Goal: Information Seeking & Learning: Learn about a topic

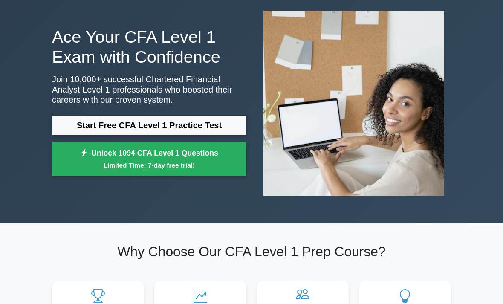
scroll to position [51, 0]
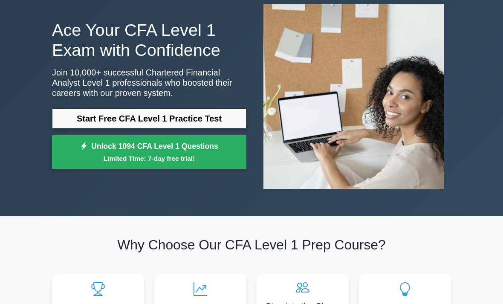
click at [195, 113] on link "Start Free CFA Level 1 Practice Test" at bounding box center [149, 118] width 194 height 20
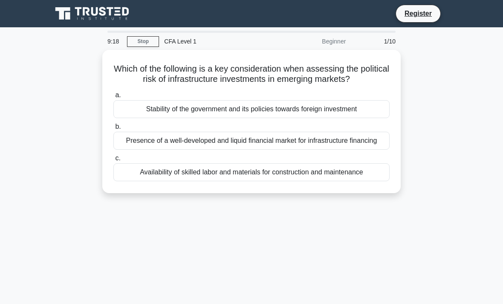
click at [314, 118] on div "Stability of the government and its policies towards foreign investment" at bounding box center [251, 109] width 276 height 18
click at [113, 98] on input "a. Stability of the government and its policies towards foreign investment" at bounding box center [113, 96] width 0 height 6
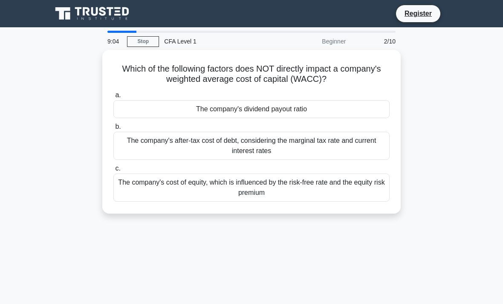
click at [298, 104] on div "The company's dividend payout ratio" at bounding box center [251, 109] width 276 height 18
click at [113, 98] on input "a. The company's dividend payout ratio" at bounding box center [113, 96] width 0 height 6
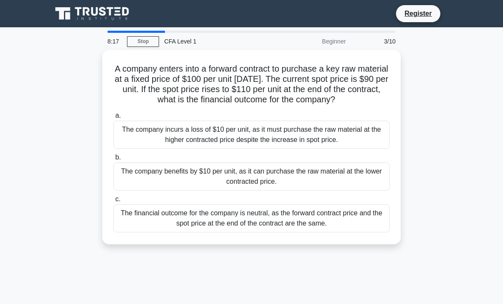
click at [333, 179] on div "The company benefits by $10 per unit, as it can purchase the raw material at th…" at bounding box center [251, 176] width 276 height 28
click at [113, 160] on input "b. The company benefits by $10 per unit, as it can purchase the raw material at…" at bounding box center [113, 158] width 0 height 6
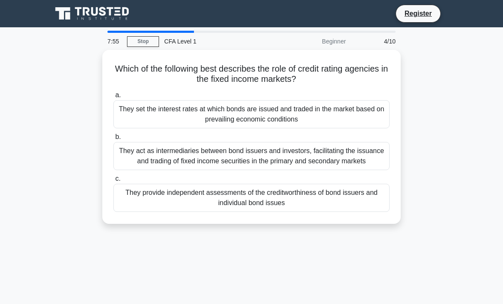
click at [230, 212] on div "They provide independent assessments of the creditworthiness of bond issuers an…" at bounding box center [251, 198] width 276 height 28
click at [113, 182] on input "c. They provide independent assessments of the creditworthiness of bond issuers…" at bounding box center [113, 179] width 0 height 6
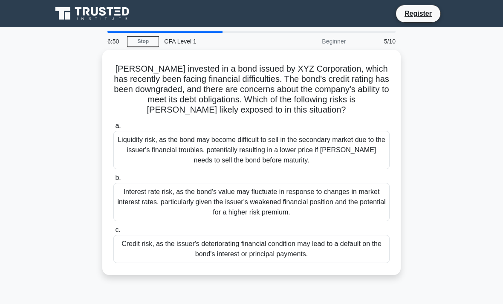
click at [221, 255] on div "Credit risk, as the issuer's deteriorating financial condition may lead to a de…" at bounding box center [251, 249] width 276 height 28
click at [113, 233] on input "c. Credit risk, as the issuer's deteriorating financial condition may lead to a…" at bounding box center [113, 230] width 0 height 6
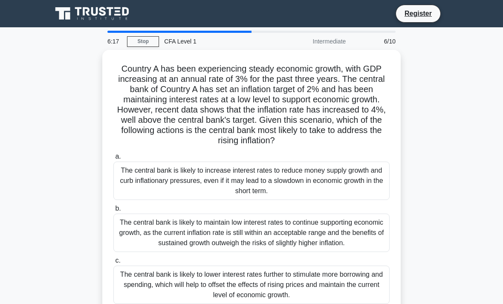
scroll to position [31, 0]
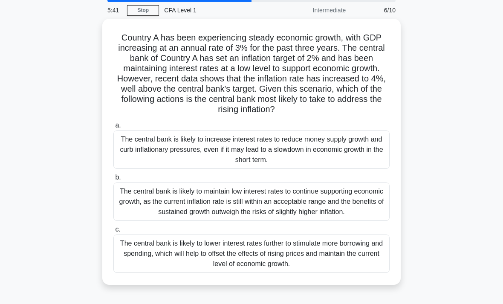
click at [226, 158] on div "The central bank is likely to increase interest rates to reduce money supply gr…" at bounding box center [251, 149] width 276 height 38
click at [113, 128] on input "a. The central bank is likely to increase interest rates to reduce money supply…" at bounding box center [113, 126] width 0 height 6
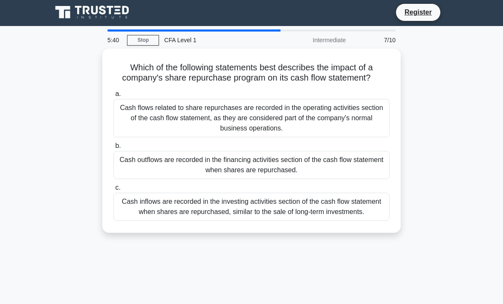
scroll to position [0, 0]
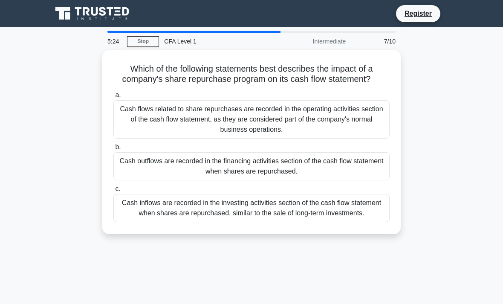
click at [194, 175] on div "Cash outflows are recorded in the financing activities section of the cash flow…" at bounding box center [251, 166] width 276 height 28
click at [113, 150] on input "b. Cash outflows are recorded in the financing activities section of the cash f…" at bounding box center [113, 148] width 0 height 6
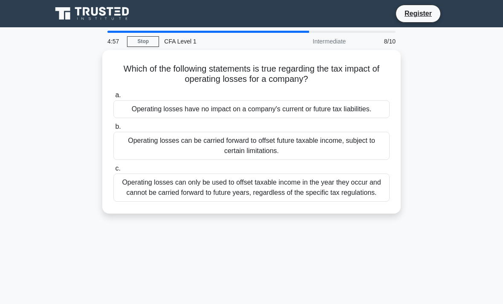
click at [236, 148] on div "Operating losses can be carried forward to offset future taxable income, subjec…" at bounding box center [251, 146] width 276 height 28
click at [113, 130] on input "b. Operating losses can be carried forward to offset future taxable income, sub…" at bounding box center [113, 127] width 0 height 6
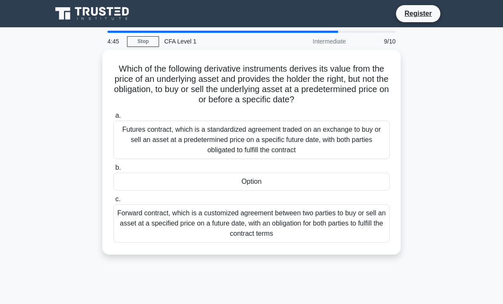
click at [220, 180] on div "Option" at bounding box center [251, 182] width 276 height 18
click at [113, 171] on input "b. Option" at bounding box center [113, 168] width 0 height 6
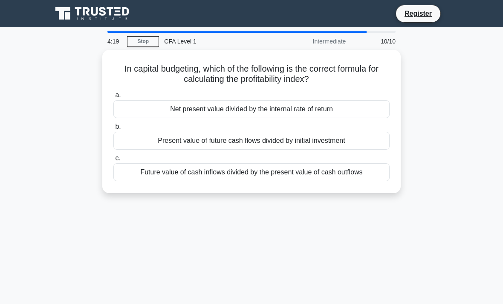
click at [259, 107] on div "Net present value divided by the internal rate of return" at bounding box center [251, 109] width 276 height 18
click at [113, 98] on input "a. Net present value divided by the internal rate of return" at bounding box center [113, 96] width 0 height 6
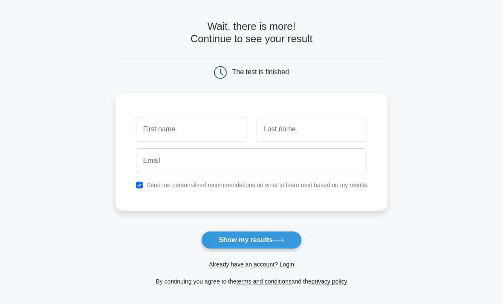
click at [217, 136] on input "text" at bounding box center [191, 129] width 110 height 25
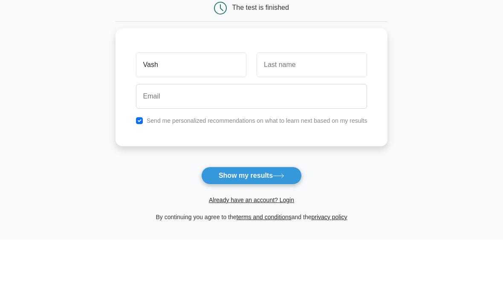
type input "Vash"
click at [310, 117] on input "text" at bounding box center [312, 129] width 110 height 25
type input "Patni"
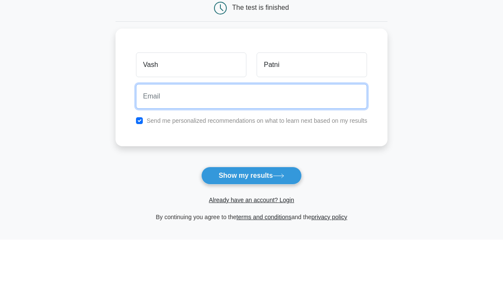
click at [297, 149] on input "email" at bounding box center [252, 161] width 232 height 25
type input "vashpatni6@gmail.com"
click at [251, 232] on button "Show my results" at bounding box center [251, 241] width 101 height 18
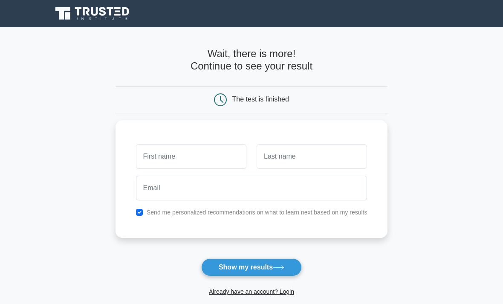
click at [224, 162] on input "text" at bounding box center [191, 156] width 110 height 25
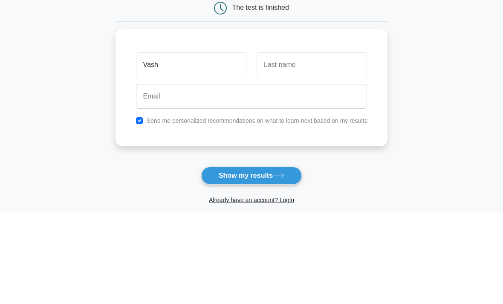
type input "Vash"
click at [316, 144] on input "text" at bounding box center [312, 156] width 110 height 25
type input "Patni"
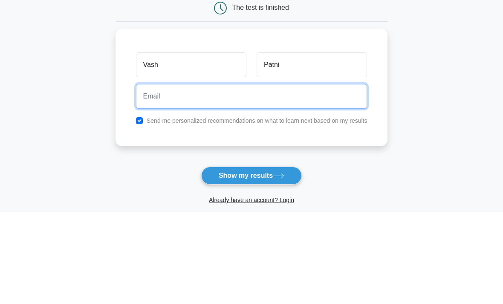
click at [313, 176] on input "email" at bounding box center [252, 188] width 232 height 25
type input "vashpatni6@gmail.com"
click at [251, 258] on button "Show my results" at bounding box center [251, 267] width 101 height 18
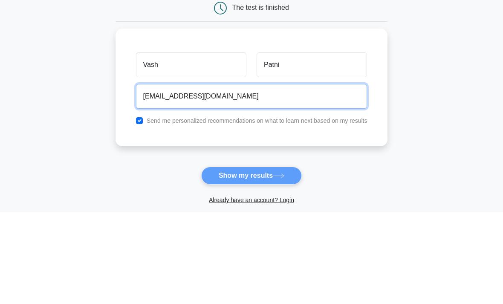
scroll to position [92, 0]
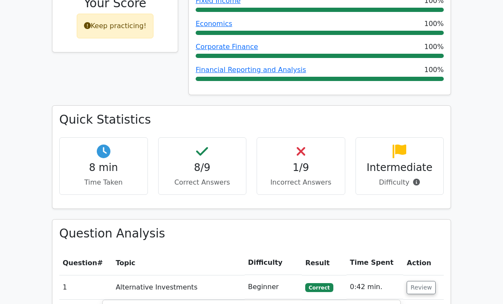
scroll to position [432, 0]
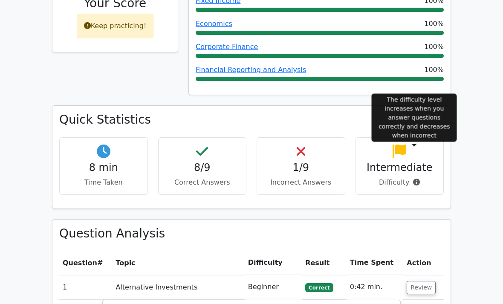
click at [414, 179] on icon at bounding box center [416, 182] width 7 height 7
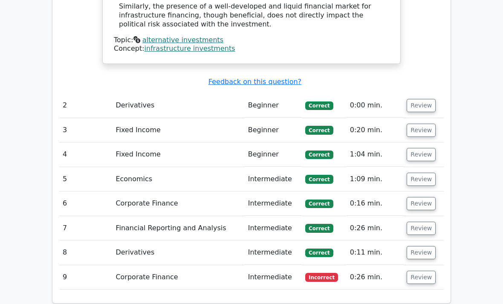
scroll to position [1016, 0]
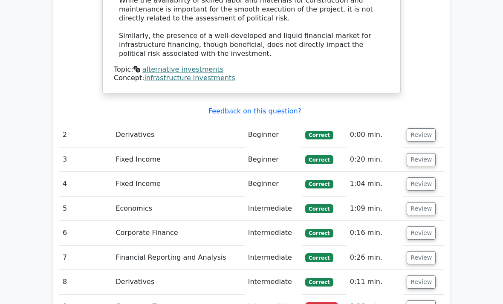
click at [420, 300] on button "Review" at bounding box center [421, 306] width 29 height 13
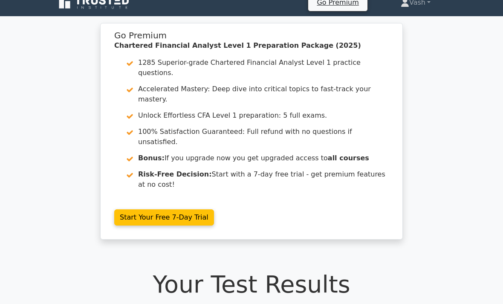
scroll to position [0, 0]
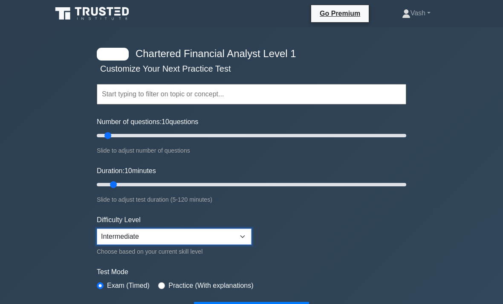
click at [226, 238] on select "Beginner Intermediate Expert" at bounding box center [174, 237] width 155 height 16
select select "expert"
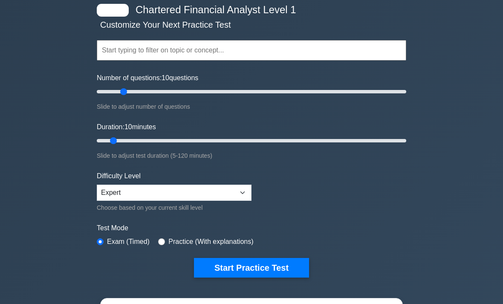
scroll to position [44, 0]
type input "50"
click at [256, 143] on input "Duration: 65 minutes" at bounding box center [252, 141] width 310 height 10
click at [258, 144] on input "Duration: 65 minutes" at bounding box center [252, 141] width 310 height 10
click at [260, 136] on input "Duration: 65 minutes" at bounding box center [252, 141] width 310 height 10
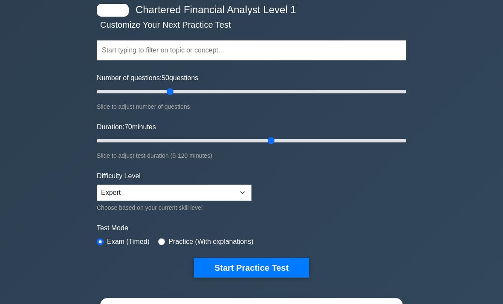
type input "70"
click at [274, 266] on button "Start Practice Test" at bounding box center [251, 268] width 115 height 20
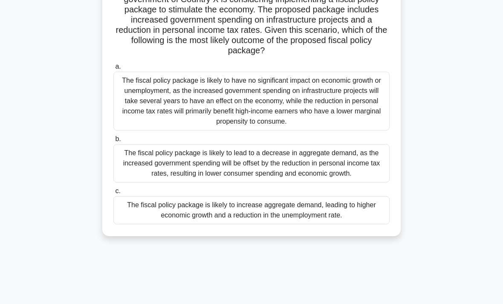
scroll to position [26, 0]
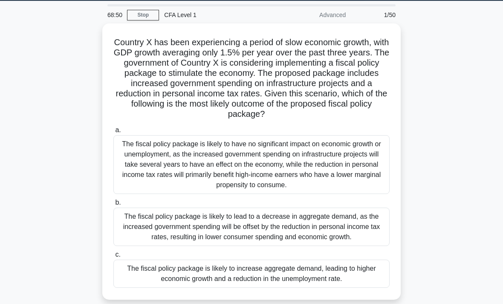
click at [271, 288] on div "The fiscal policy package is likely to increase aggregate demand, leading to hi…" at bounding box center [251, 274] width 276 height 28
click at [113, 258] on input "c. The fiscal policy package is likely to increase aggregate demand, leading to…" at bounding box center [113, 255] width 0 height 6
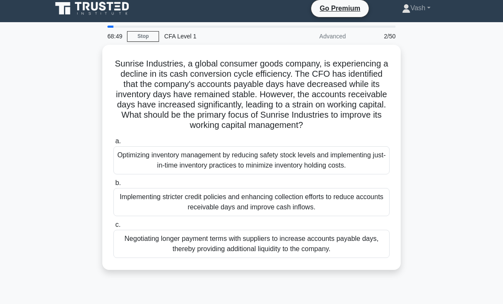
scroll to position [0, 0]
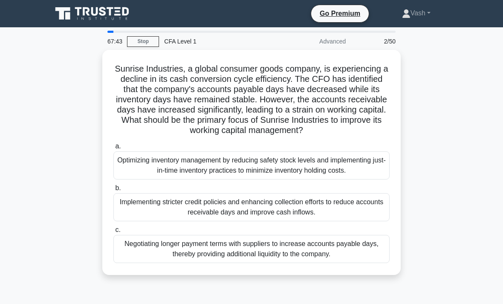
click at [324, 221] on div "Implementing stricter credit policies and enhancing collection efforts to reduc…" at bounding box center [251, 207] width 276 height 28
click at [113, 191] on input "b. Implementing stricter credit policies and enhancing collection efforts to re…" at bounding box center [113, 188] width 0 height 6
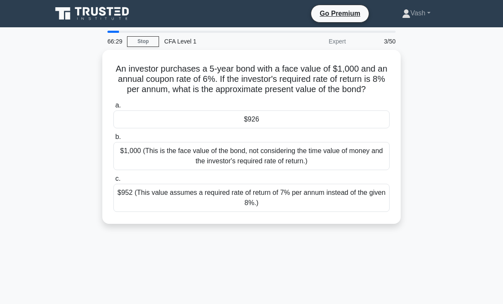
click at [268, 124] on div "$926" at bounding box center [251, 119] width 276 height 18
click at [113, 108] on input "a. $926" at bounding box center [113, 106] width 0 height 6
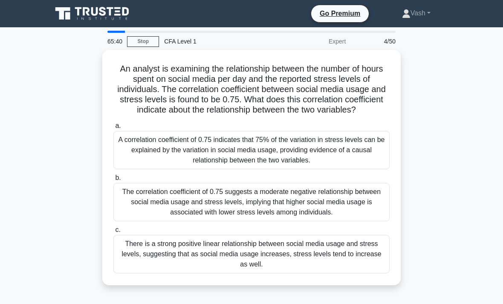
click at [281, 266] on div "There is a strong positive linear relationship between social media usage and s…" at bounding box center [251, 254] width 276 height 38
click at [113, 233] on input "c. There is a strong positive linear relationship between social media usage an…" at bounding box center [113, 230] width 0 height 6
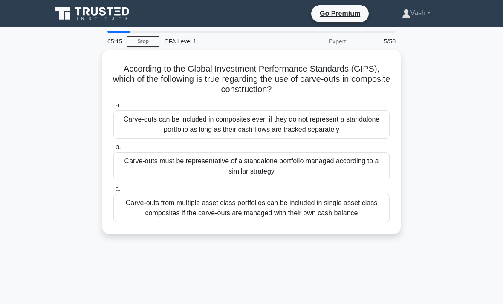
click at [275, 165] on div "Carve-outs must be representative of a standalone portfolio managed according t…" at bounding box center [251, 166] width 276 height 28
click at [113, 150] on input "b. Carve-outs must be representative of a standalone portfolio managed accordin…" at bounding box center [113, 148] width 0 height 6
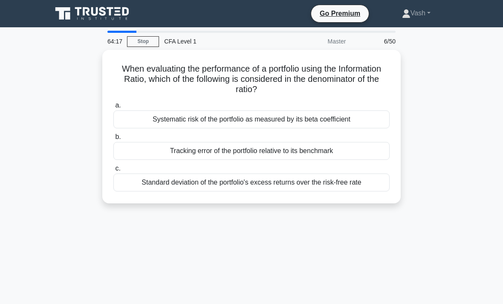
click at [303, 186] on div "Standard deviation of the portfolio's excess returns over the risk-free rate" at bounding box center [251, 183] width 276 height 18
click at [113, 171] on input "c. Standard deviation of the portfolio's excess returns over the risk-free rate" at bounding box center [113, 169] width 0 height 6
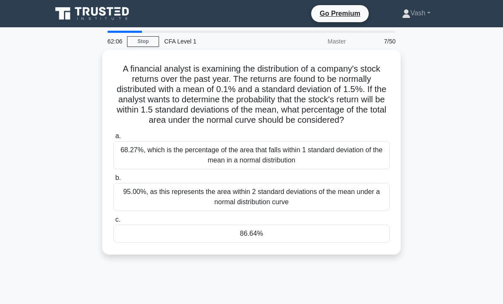
click at [234, 201] on div "95.00%, as this represents the area within 2 standard deviations of the mean un…" at bounding box center [251, 197] width 276 height 28
click at [113, 181] on input "b. 95.00%, as this represents the area within 2 standard deviations of the mean…" at bounding box center [113, 178] width 0 height 6
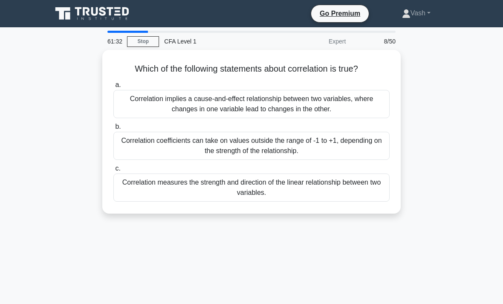
click at [300, 180] on div "Correlation measures the strength and direction of the linear relationship betw…" at bounding box center [251, 188] width 276 height 28
click at [113, 171] on input "c. Correlation measures the strength and direction of the linear relationship b…" at bounding box center [113, 169] width 0 height 6
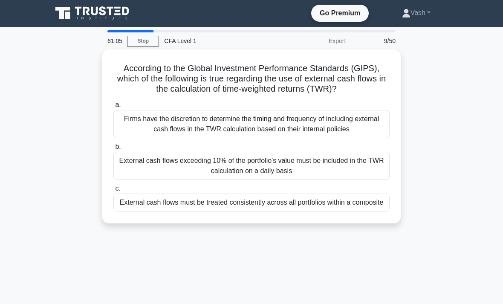
scroll to position [0, 0]
click at [206, 211] on div "External cash flows must be treated consistently across all portfolios within a…" at bounding box center [251, 203] width 276 height 18
click at [113, 191] on input "c. External cash flows must be treated consistently across all portfolios withi…" at bounding box center [113, 189] width 0 height 6
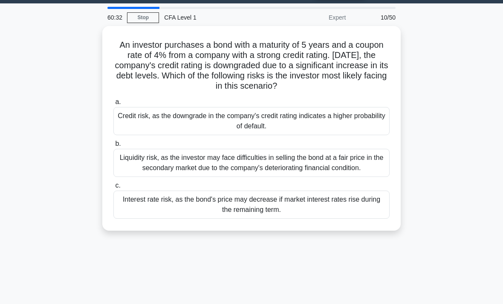
scroll to position [24, 0]
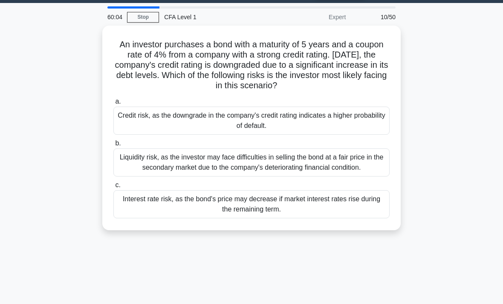
click at [199, 115] on div "Credit risk, as the downgrade in the company's credit rating indicates a higher…" at bounding box center [251, 121] width 276 height 28
click at [113, 104] on input "a. Credit risk, as the downgrade in the company's credit rating indicates a hig…" at bounding box center [113, 102] width 0 height 6
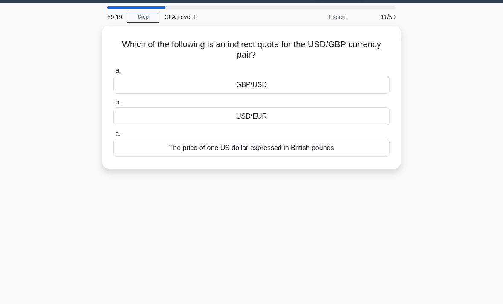
click at [291, 67] on label "a. GBP/USD" at bounding box center [251, 80] width 276 height 28
click at [113, 68] on input "a. GBP/USD" at bounding box center [113, 71] width 0 height 6
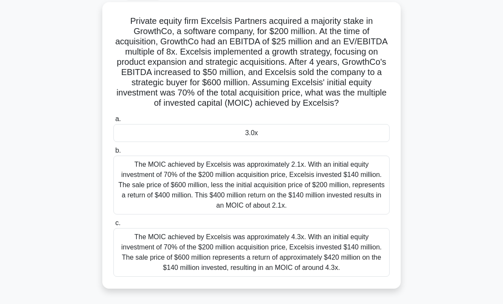
scroll to position [48, 0]
click at [341, 269] on div "The MOIC achieved by Excelsis was approximately 4.3x. With an initial equity in…" at bounding box center [251, 252] width 276 height 49
click at [113, 226] on input "c. The MOIC achieved by Excelsis was approximately 4.3x. With an initial equity…" at bounding box center [113, 223] width 0 height 6
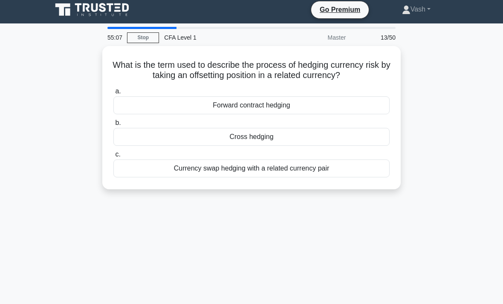
scroll to position [0, 0]
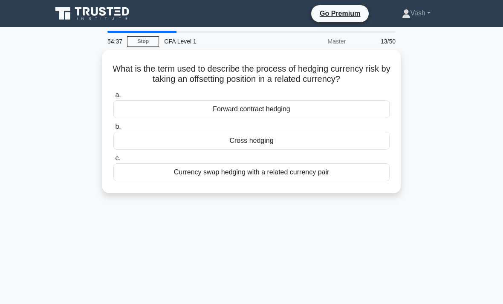
click at [319, 148] on div "Cross hedging" at bounding box center [251, 141] width 276 height 18
click at [113, 130] on input "b. Cross hedging" at bounding box center [113, 127] width 0 height 6
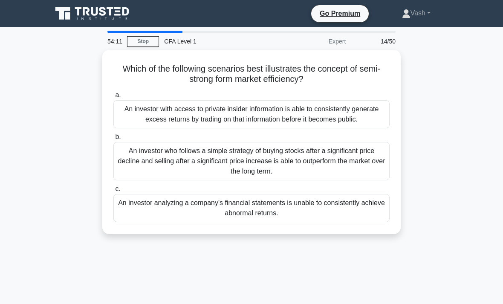
click at [136, 176] on div "An investor who follows a simple strategy of buying stocks after a significant …" at bounding box center [251, 161] width 276 height 38
click at [113, 140] on input "b. An investor who follows a simple strategy of buying stocks after a significa…" at bounding box center [113, 137] width 0 height 6
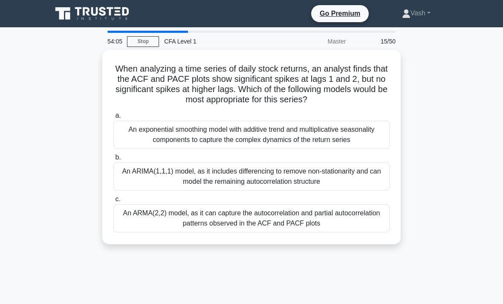
click at [145, 38] on link "Stop" at bounding box center [143, 41] width 32 height 11
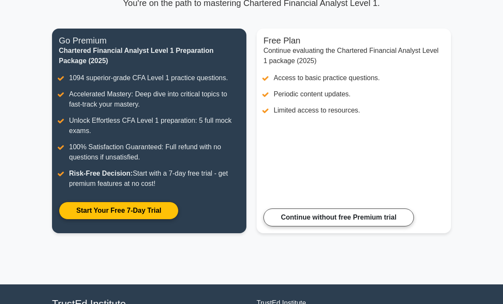
scroll to position [88, 0]
click at [385, 226] on link "Continue without free Premium trial" at bounding box center [339, 217] width 151 height 18
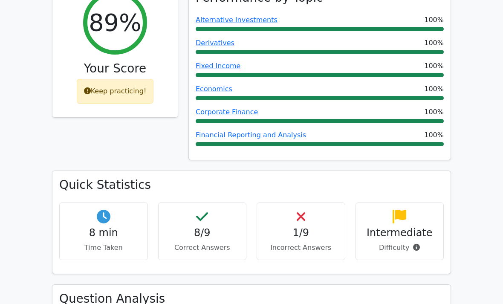
scroll to position [367, 0]
click at [324, 243] on p "Incorrect Answers" at bounding box center [301, 248] width 74 height 10
click at [328, 227] on h4 "1/9" at bounding box center [301, 233] width 74 height 12
click at [329, 227] on h4 "1/9" at bounding box center [301, 233] width 74 height 12
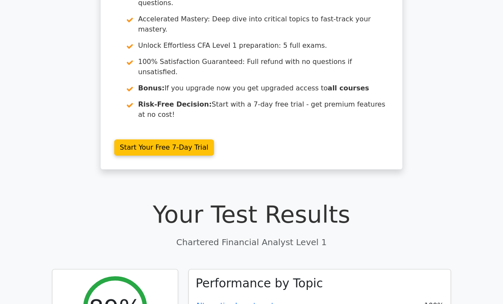
scroll to position [0, 0]
